Goal: Transaction & Acquisition: Purchase product/service

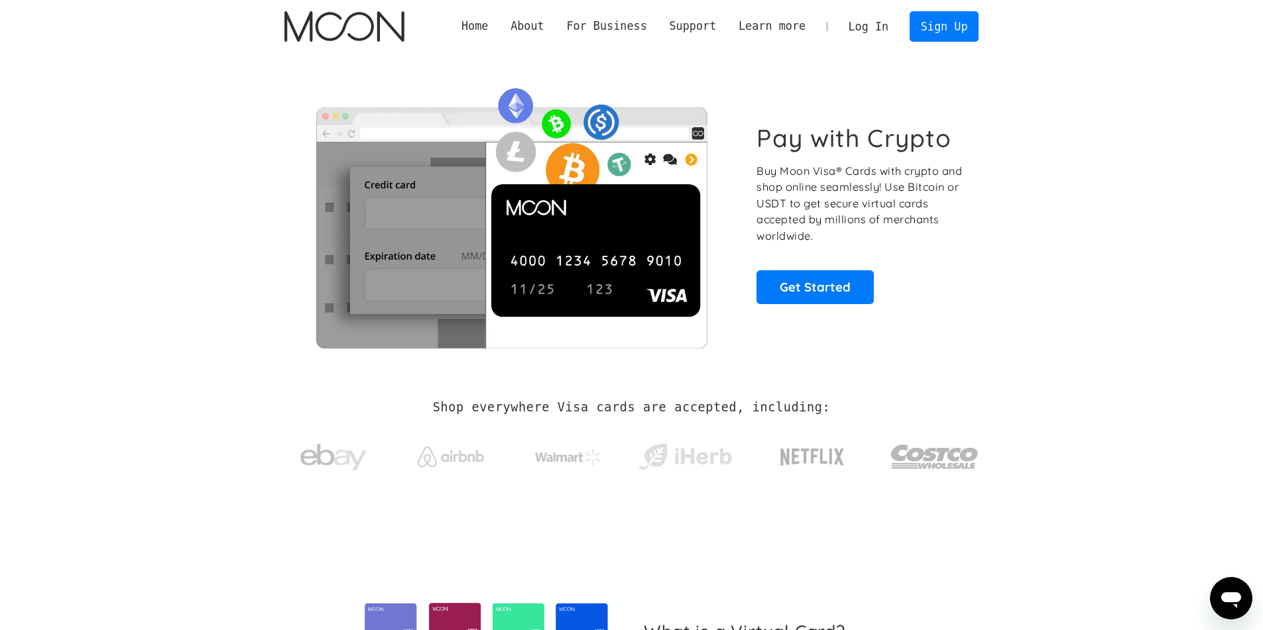
click at [880, 29] on link "Log In" at bounding box center [868, 26] width 62 height 29
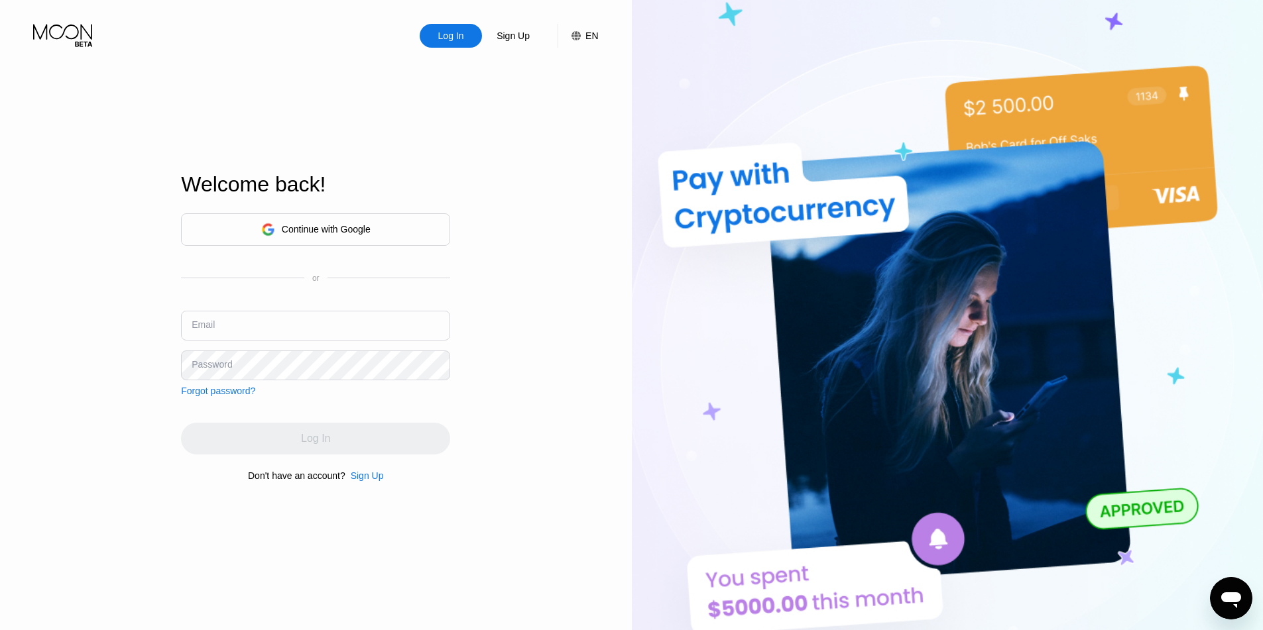
type input "[PERSON_NAME][EMAIL_ADDRESS][PERSON_NAME][DOMAIN_NAME]"
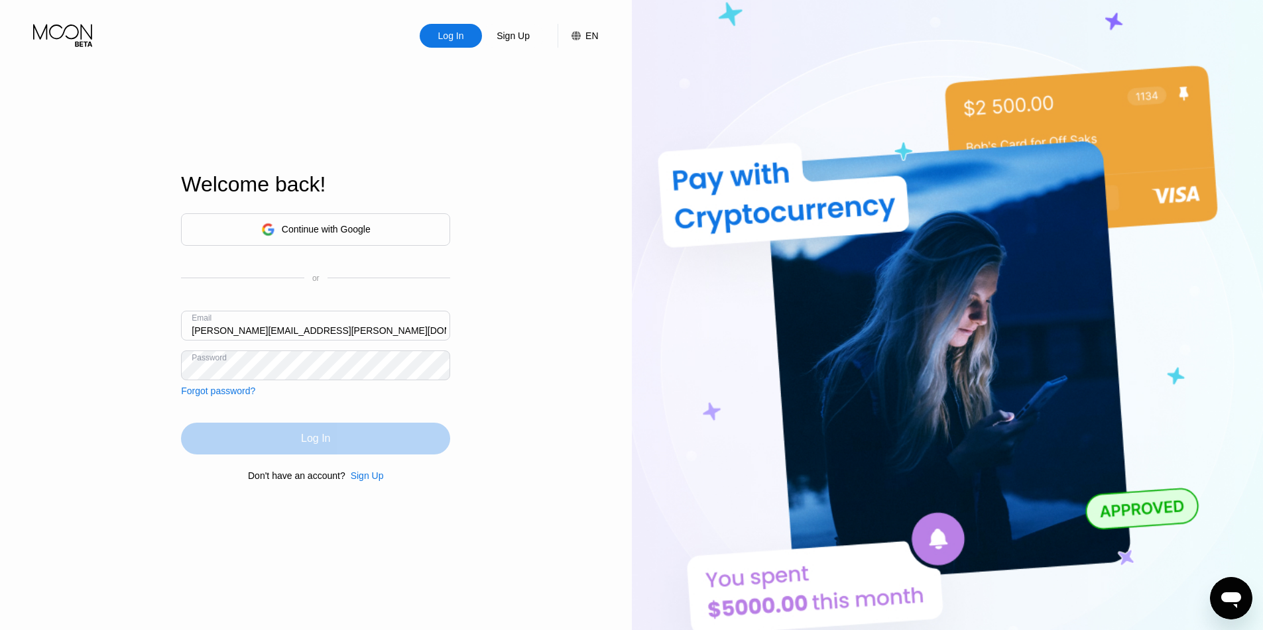
click at [314, 436] on div "Log In" at bounding box center [315, 438] width 29 height 13
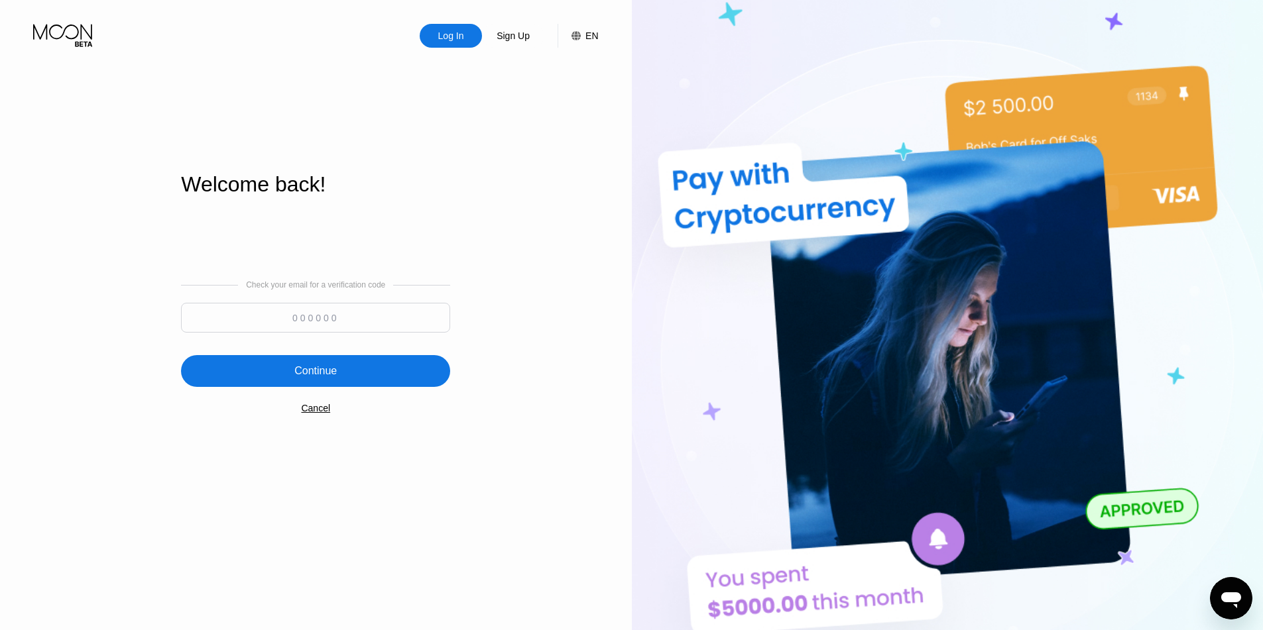
click at [392, 319] on input at bounding box center [315, 318] width 269 height 30
paste input "227895"
type input "227895"
click at [331, 368] on div "Continue" at bounding box center [315, 371] width 42 height 13
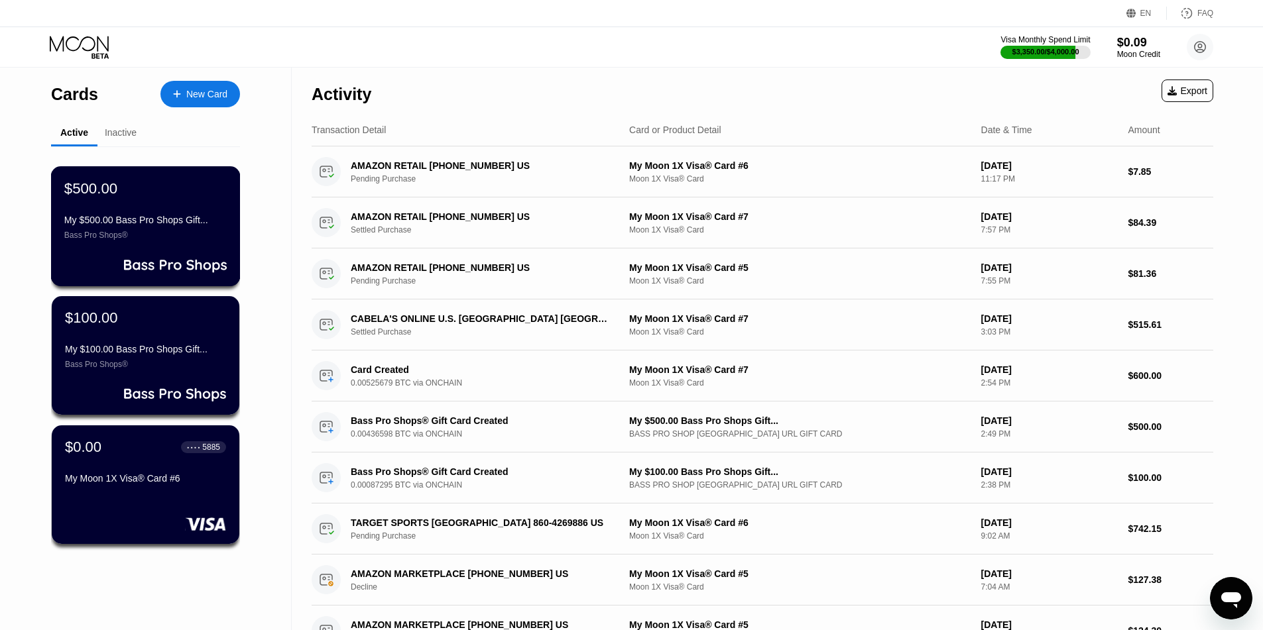
click at [178, 240] on div "Bass Pro Shops®" at bounding box center [145, 235] width 162 height 9
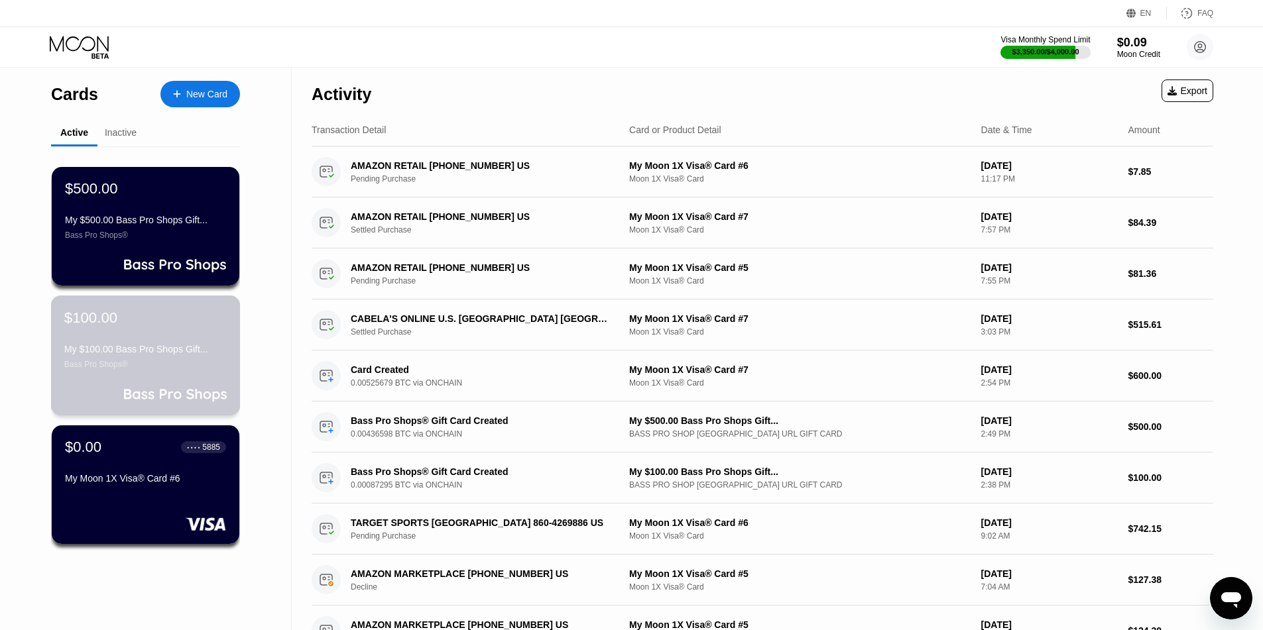
click at [135, 343] on div "$100.00 My $100.00 Bass Pro Shops Gift... Bass Pro Shops®" at bounding box center [145, 339] width 162 height 60
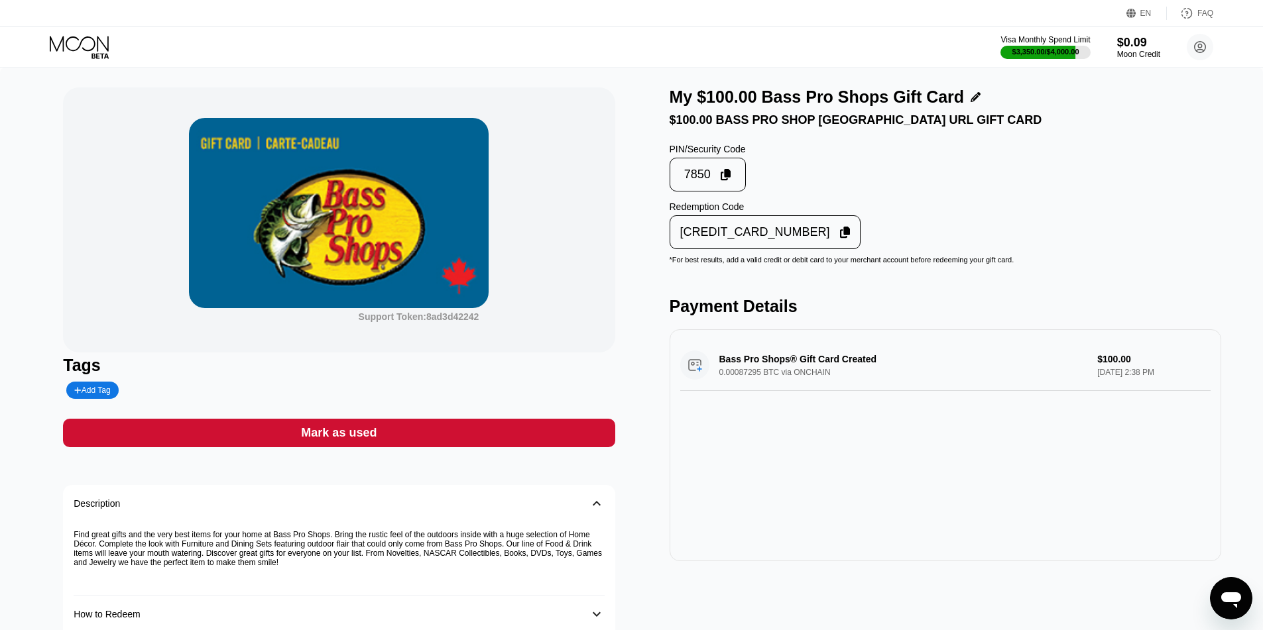
click at [42, 259] on div "Support Token: 8ad3d42242 Tags Add Tag Mark as used Description 󰅀 Find great gi…" at bounding box center [631, 386] width 1263 height 636
